Goal: Information Seeking & Learning: Learn about a topic

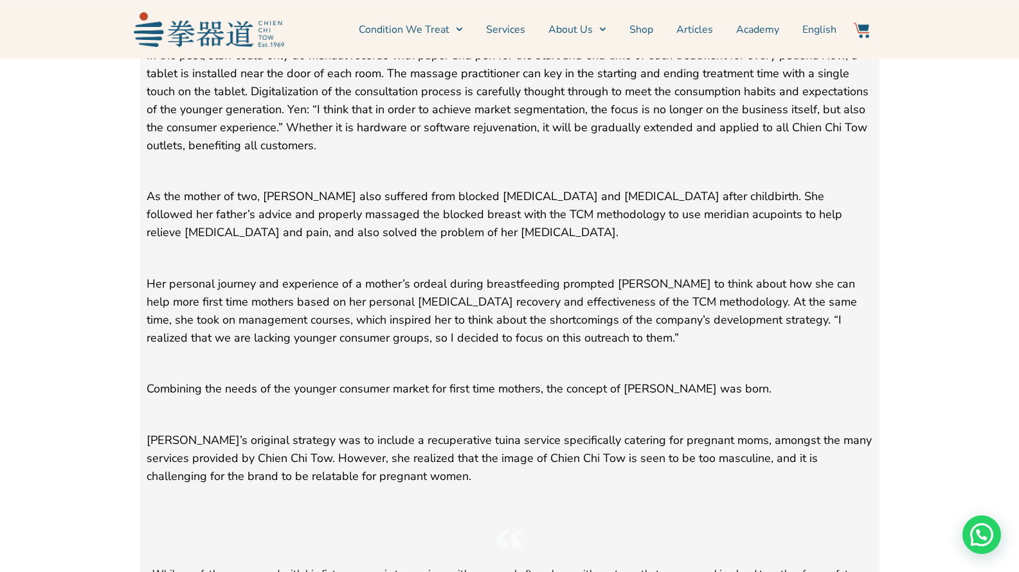
scroll to position [2592, 0]
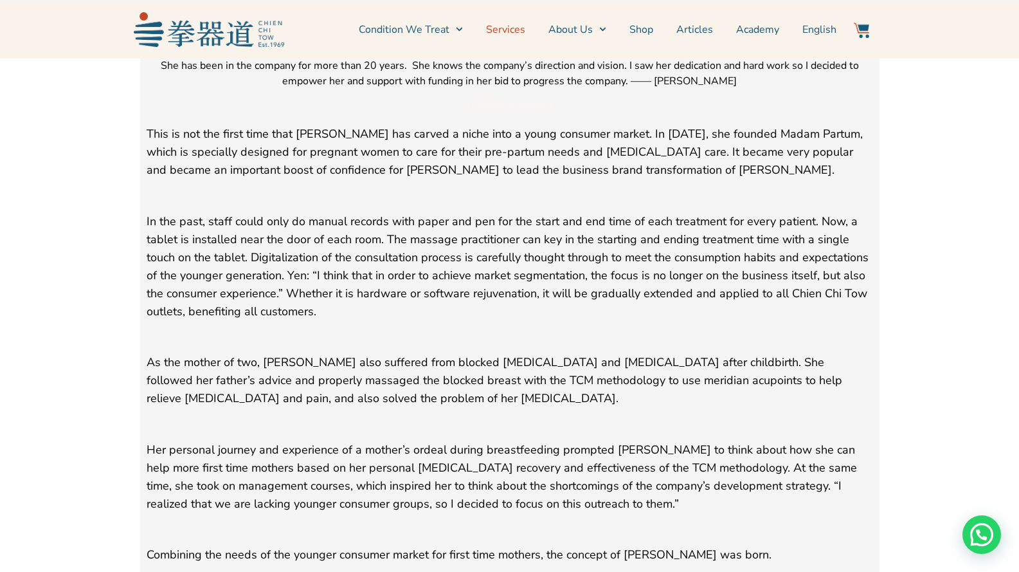
click at [509, 23] on link "Services" at bounding box center [505, 30] width 39 height 32
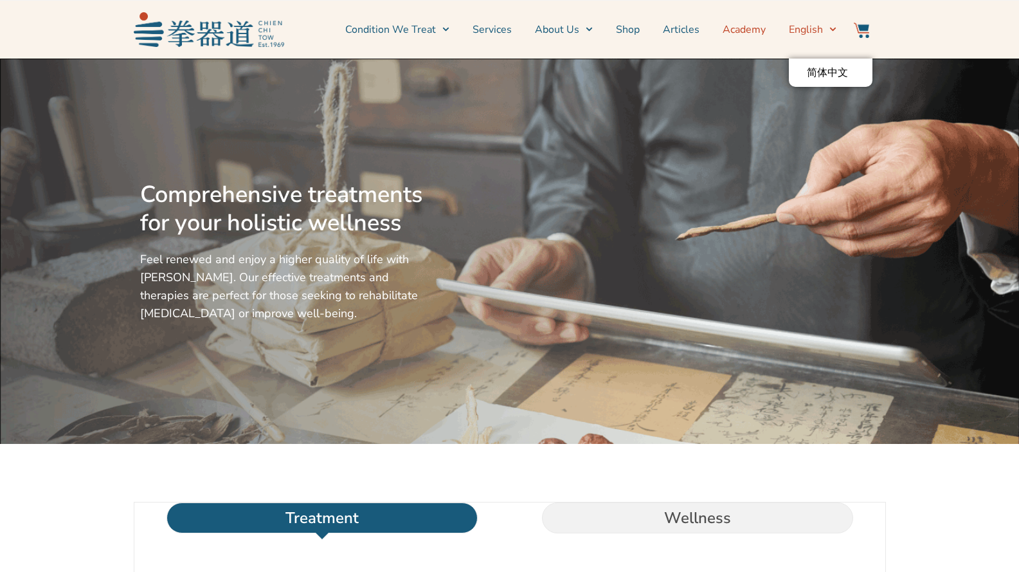
click at [753, 29] on link "Academy" at bounding box center [744, 30] width 43 height 32
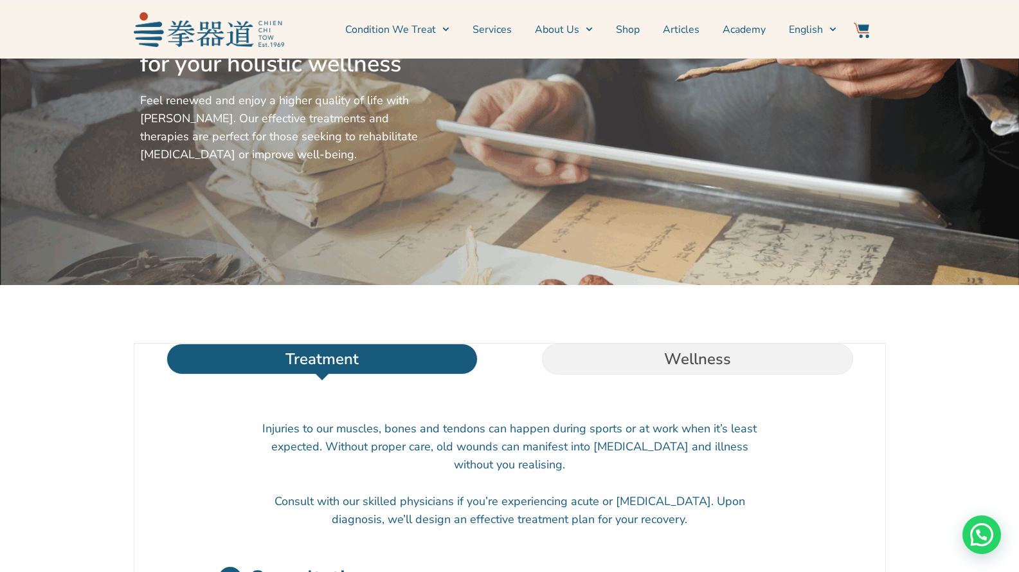
scroll to position [450, 0]
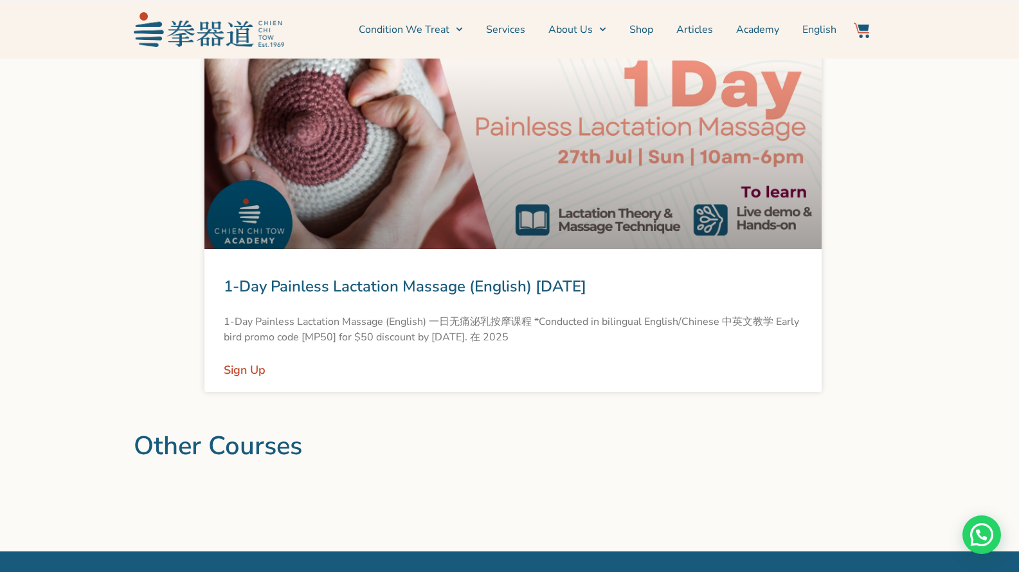
scroll to position [1414, 0]
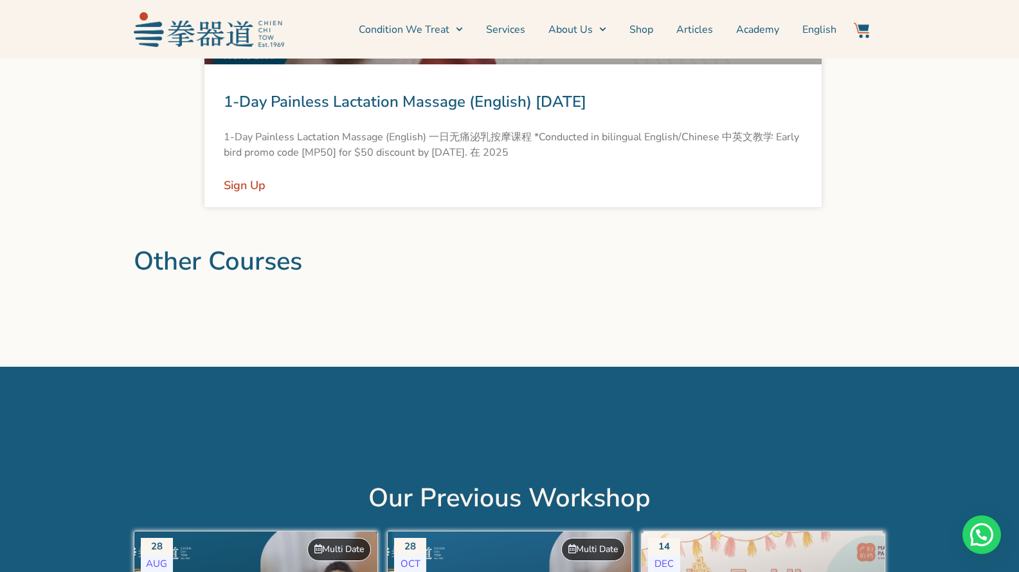
click at [278, 267] on h2 "Other Courses" at bounding box center [510, 261] width 752 height 31
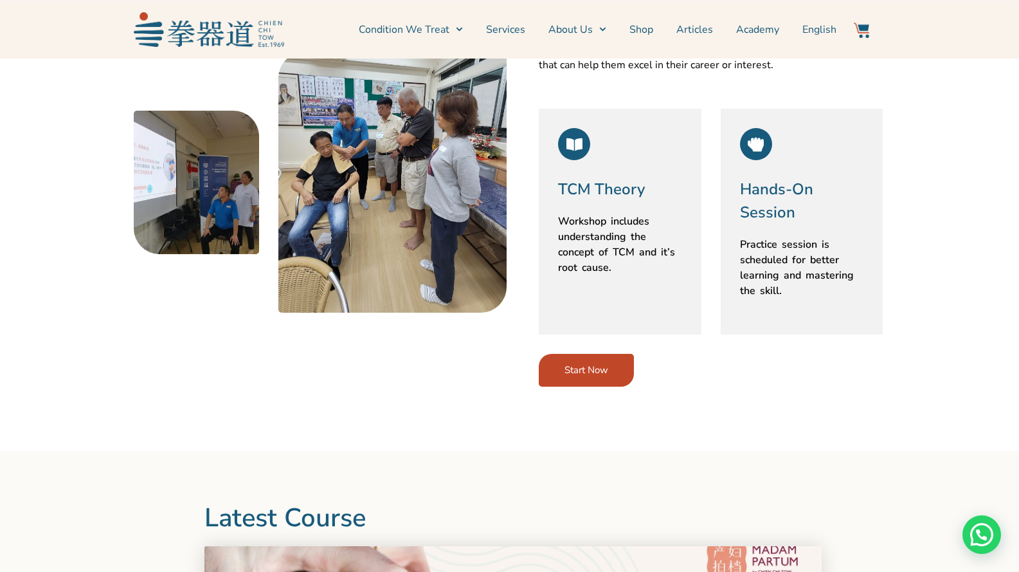
scroll to position [514, 0]
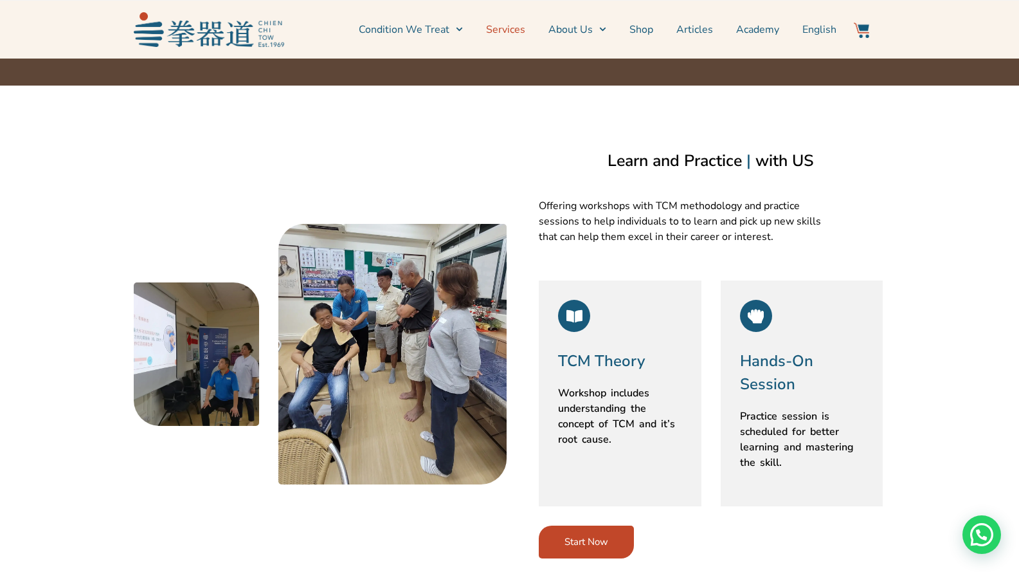
click at [503, 27] on link "Services" at bounding box center [505, 30] width 39 height 32
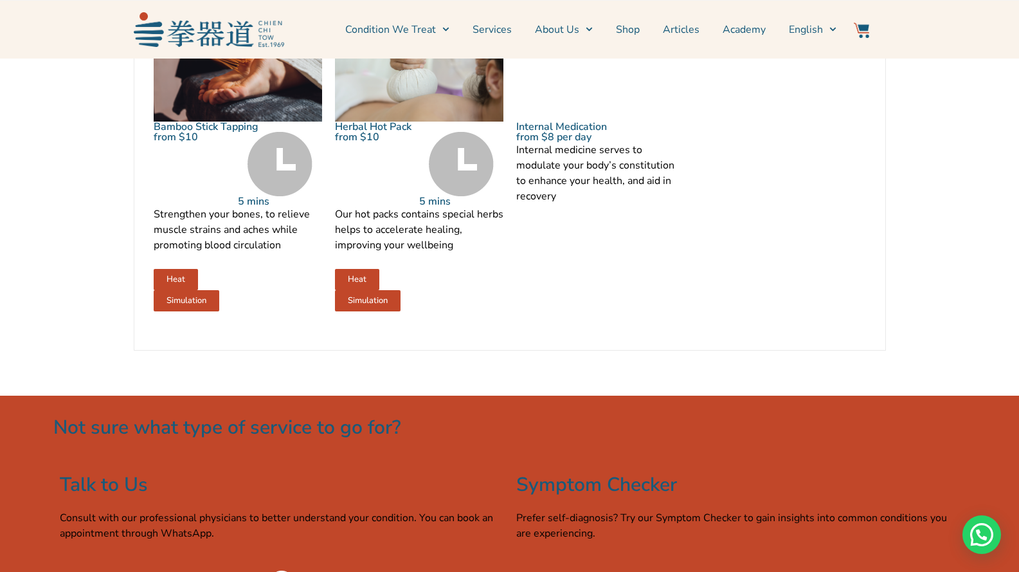
scroll to position [1414, 0]
